Goal: Check status: Check status

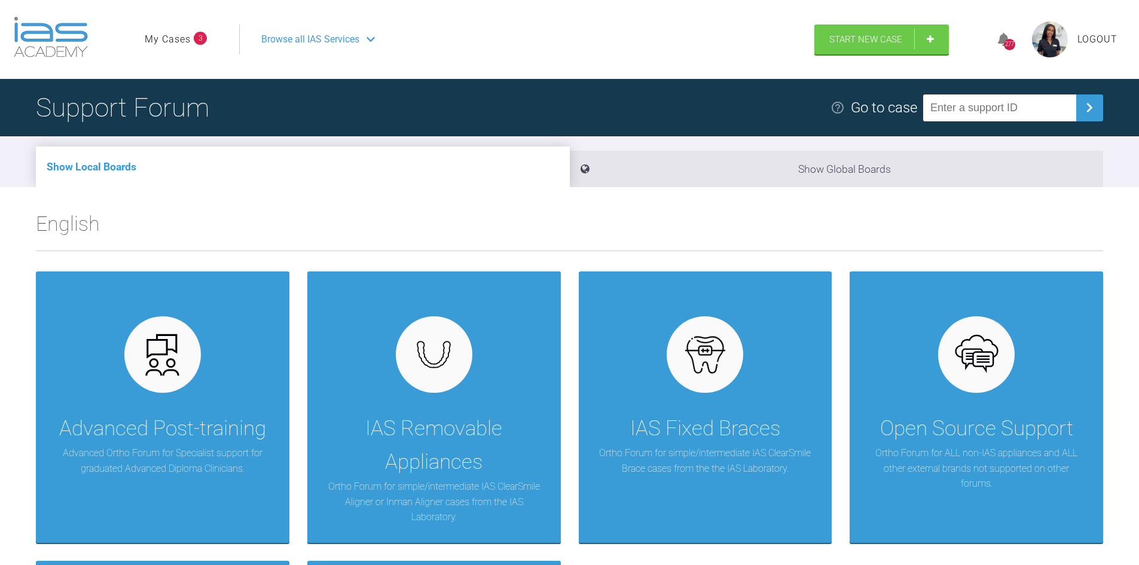
click at [179, 42] on link "My Cases" at bounding box center [168, 40] width 46 height 16
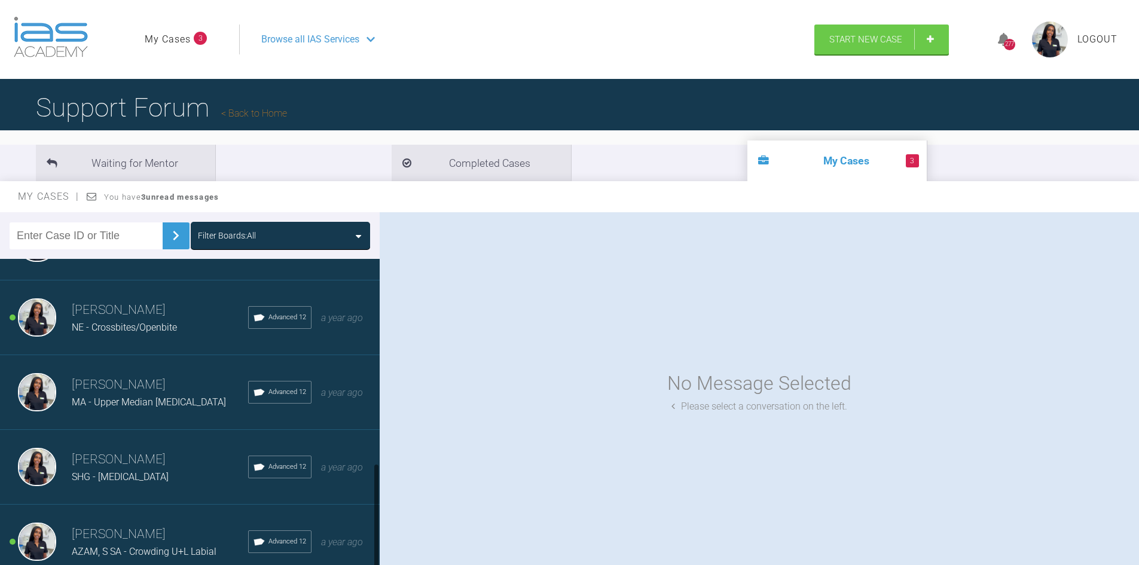
scroll to position [593, 0]
click at [126, 439] on div "[PERSON_NAME] SHG - [MEDICAL_DATA] Advanced 12 a year ago" at bounding box center [194, 467] width 389 height 75
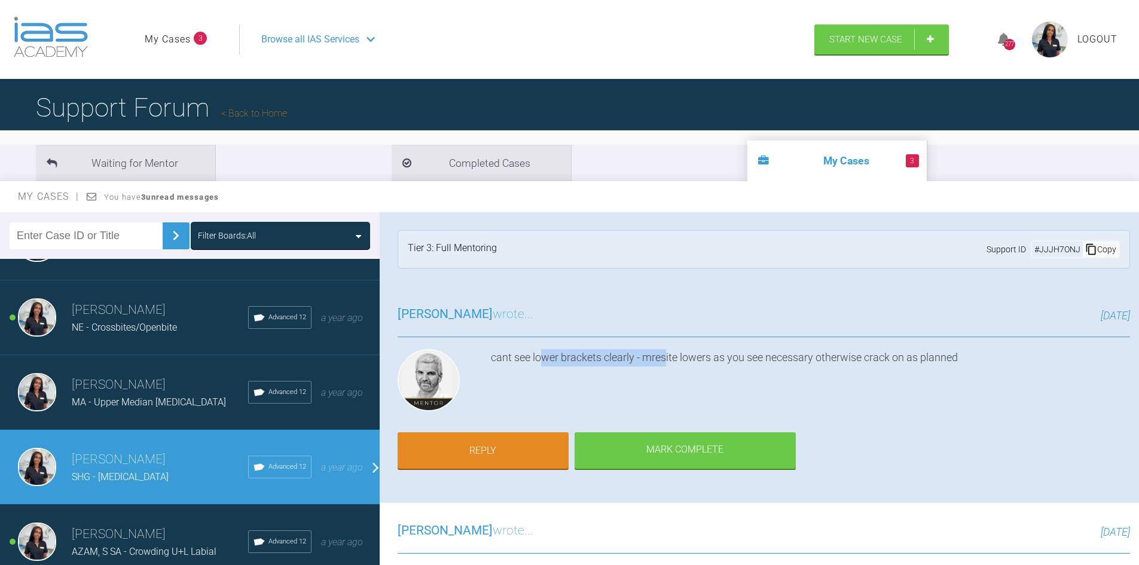
drag, startPoint x: 585, startPoint y: 363, endPoint x: 691, endPoint y: 360, distance: 106.5
click at [669, 362] on div "cant see lower brackets clearly - mresite lowers as you see necessary otherwise…" at bounding box center [810, 382] width 639 height 67
drag, startPoint x: 712, startPoint y: 358, endPoint x: 732, endPoint y: 358, distance: 19.7
click at [713, 358] on div "cant see lower brackets clearly - mresite lowers as you see necessary otherwise…" at bounding box center [810, 382] width 639 height 67
click at [697, 364] on div "cant see lower brackets clearly - mresite lowers as you see necessary otherwise…" at bounding box center [810, 382] width 639 height 67
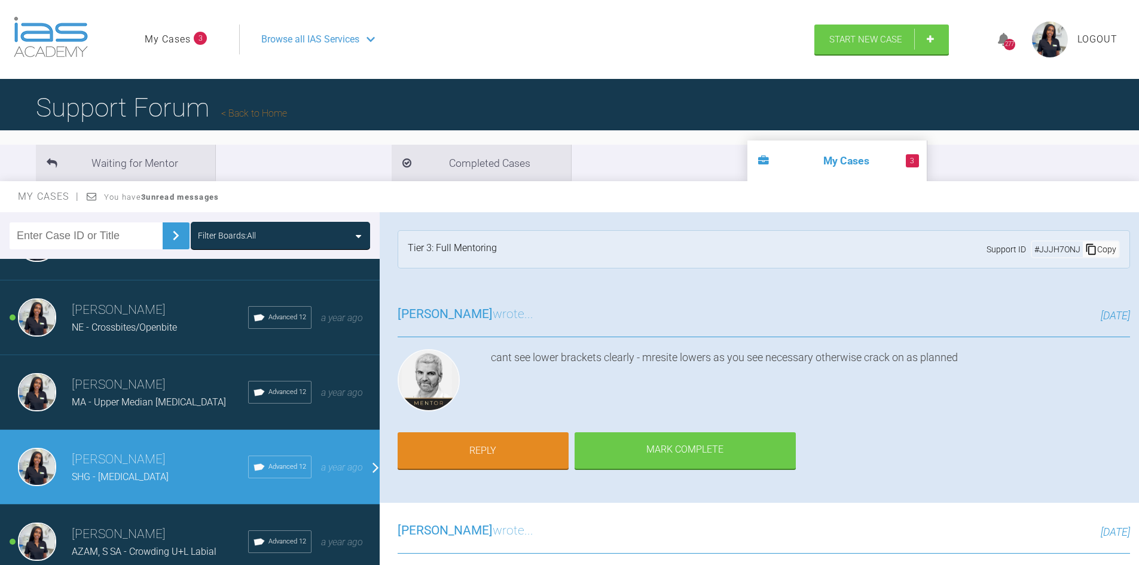
click at [736, 362] on div "cant see lower brackets clearly - mresite lowers as you see necessary otherwise…" at bounding box center [810, 382] width 639 height 67
drag, startPoint x: 771, startPoint y: 359, endPoint x: 799, endPoint y: 358, distance: 28.7
click at [771, 359] on div "cant see lower brackets clearly - mresite lowers as you see necessary otherwise…" at bounding box center [810, 382] width 639 height 67
click at [807, 358] on div "cant see lower brackets clearly - mresite lowers as you see necessary otherwise…" at bounding box center [810, 382] width 639 height 67
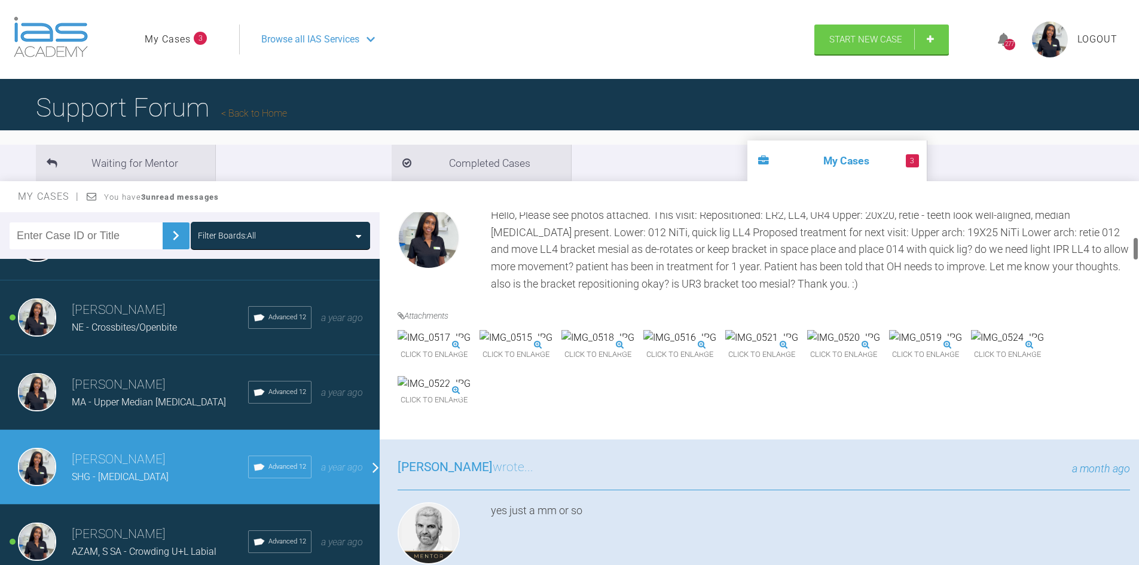
scroll to position [419, 0]
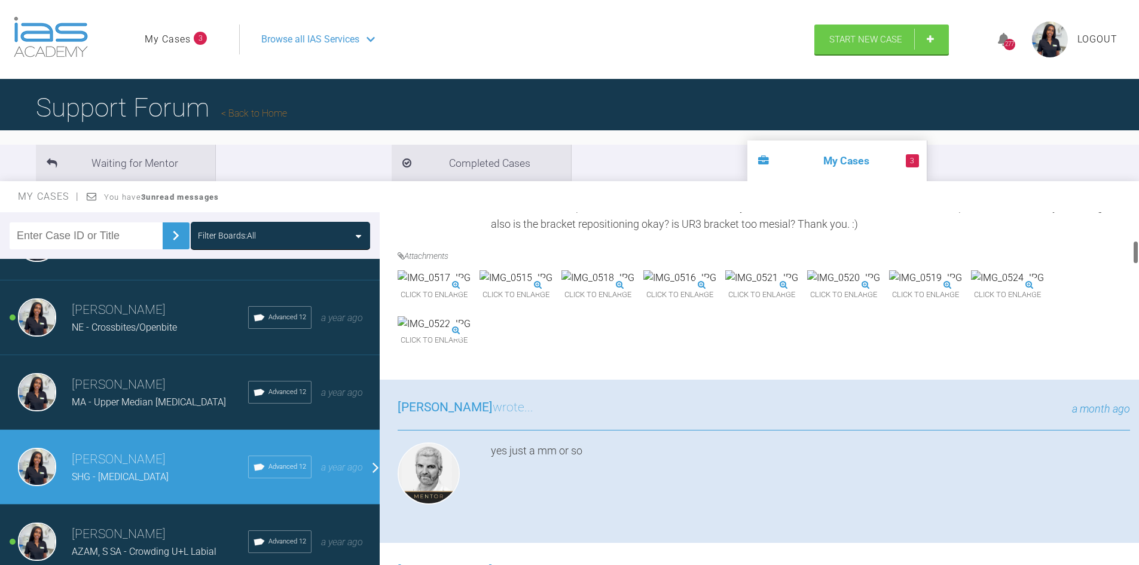
click at [971, 286] on img at bounding box center [1007, 278] width 73 height 16
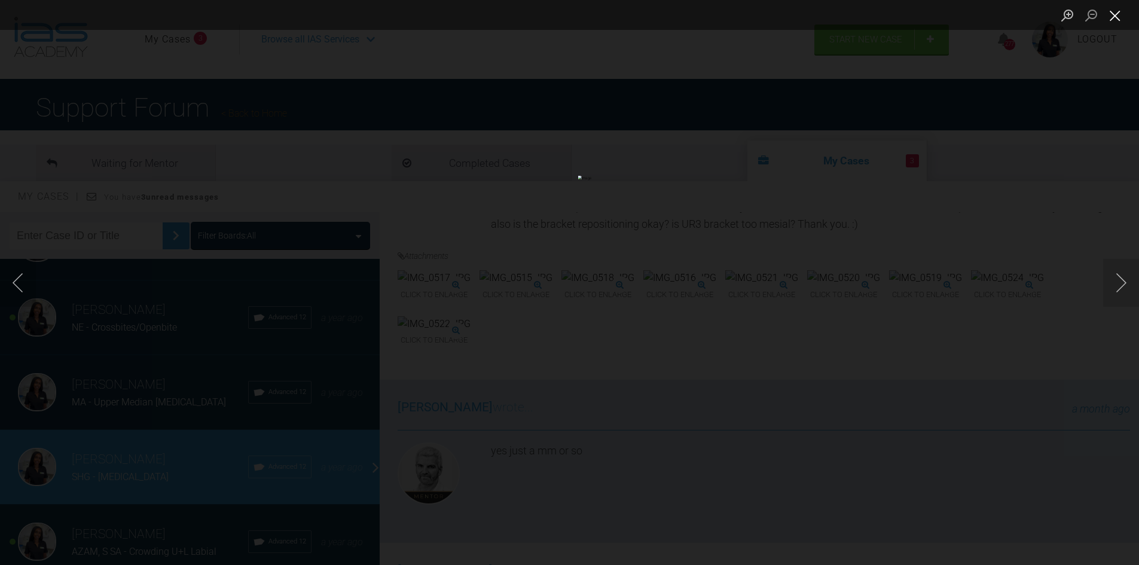
click at [1118, 19] on button "Close lightbox" at bounding box center [1115, 15] width 24 height 21
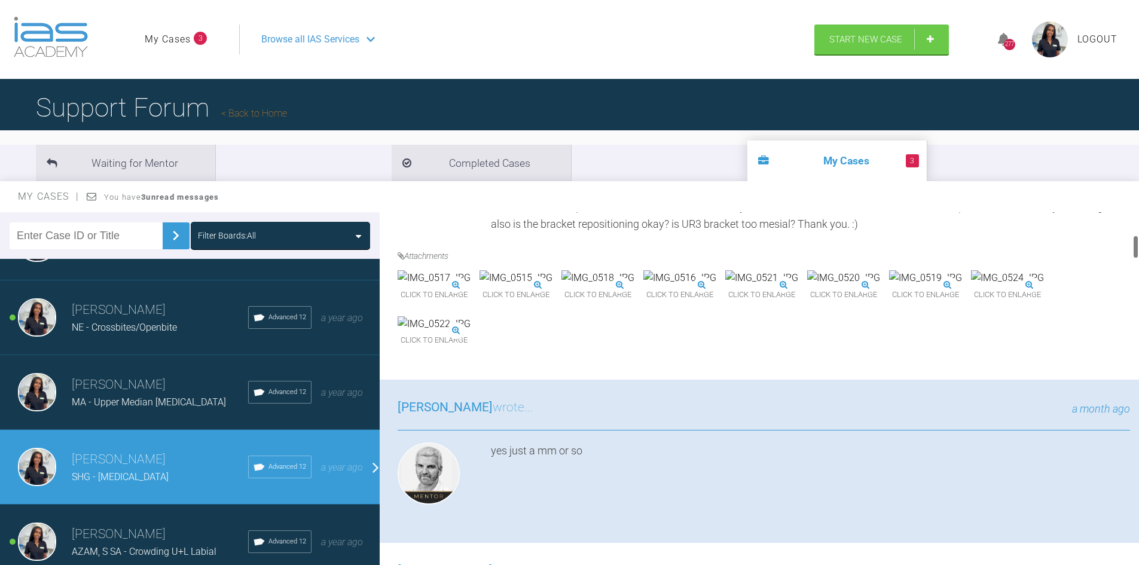
scroll to position [0, 0]
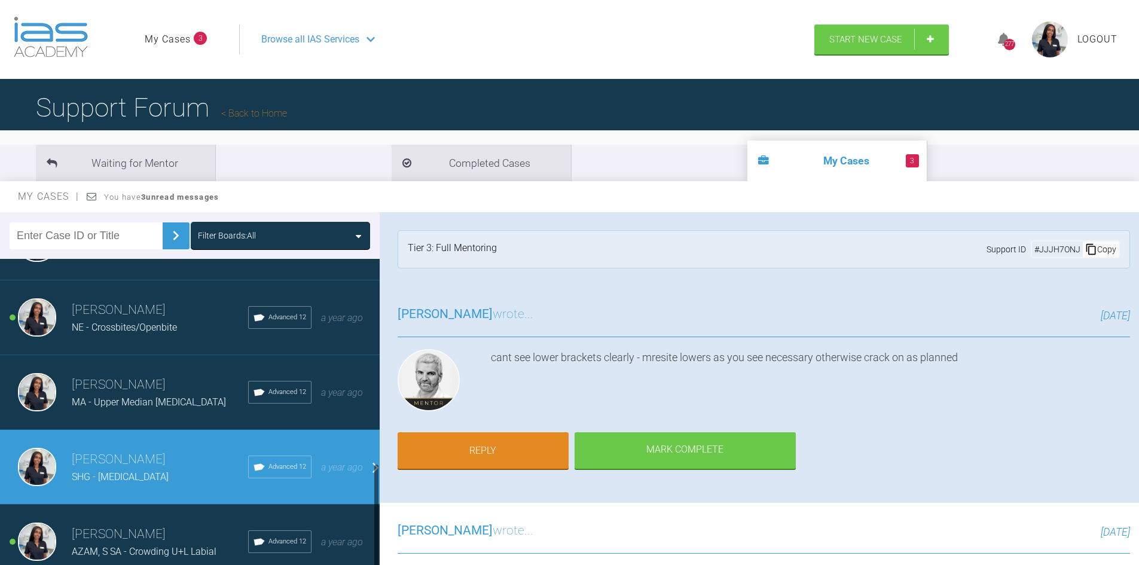
click at [90, 306] on h3 "[PERSON_NAME]" at bounding box center [160, 310] width 176 height 20
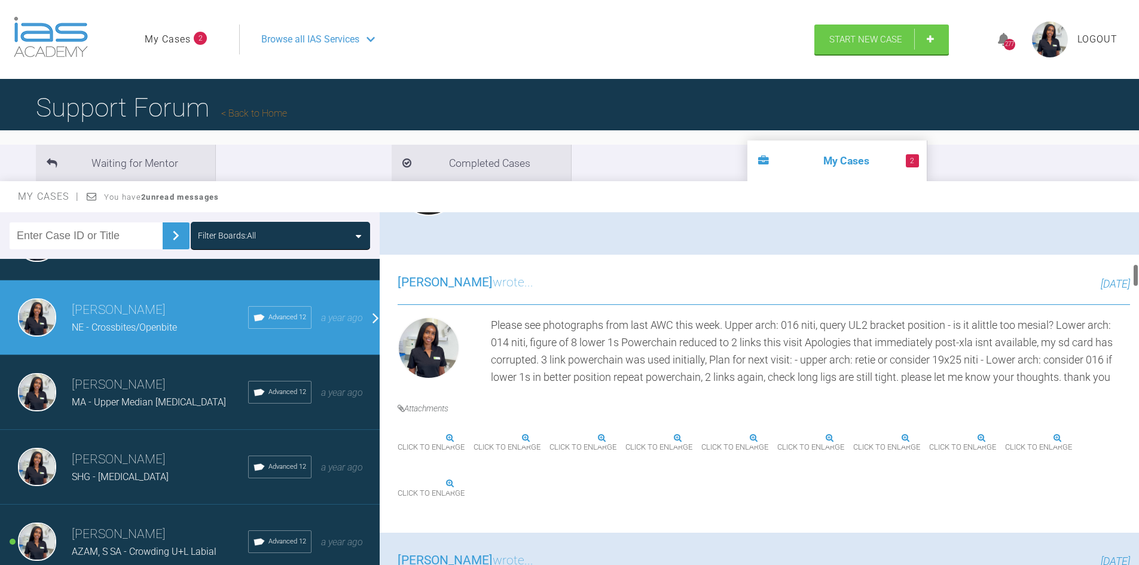
scroll to position [777, 0]
